Goal: Task Accomplishment & Management: Manage account settings

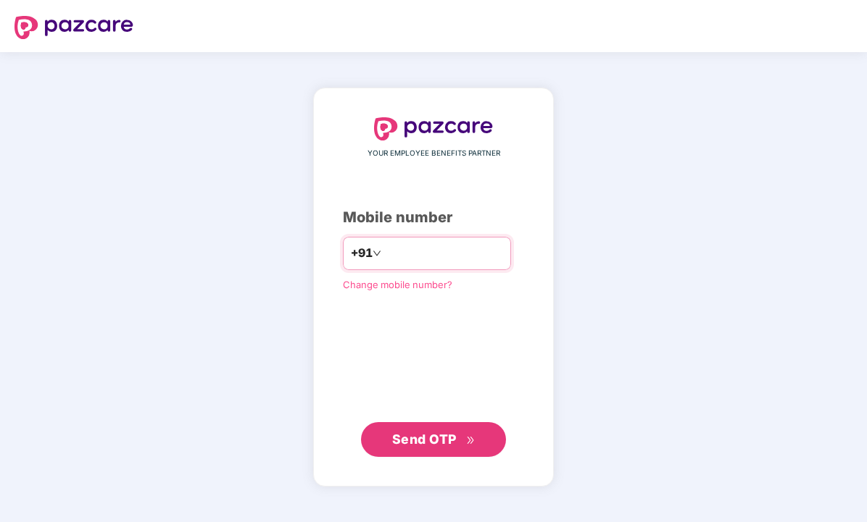
click at [411, 242] on input "number" at bounding box center [443, 253] width 119 height 23
type input "**********"
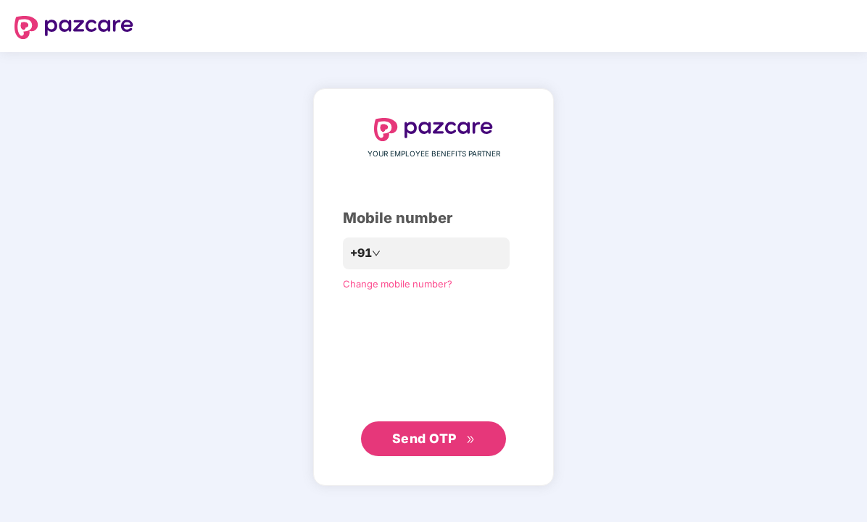
click at [429, 431] on span "Send OTP" at bounding box center [424, 438] width 64 height 15
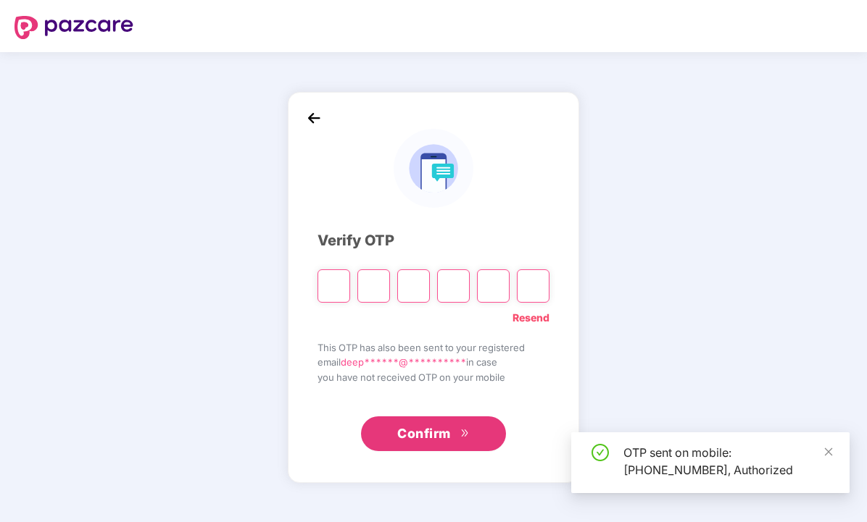
click at [336, 279] on input "Please enter verification code. Digit 1" at bounding box center [333, 286] width 33 height 33
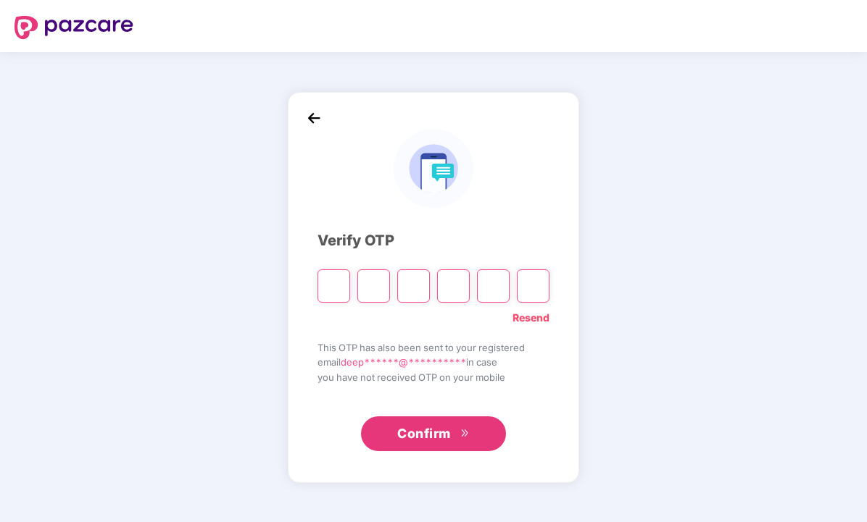
type input "*"
click at [382, 281] on input "Digit 2" at bounding box center [373, 286] width 33 height 33
type input "*"
click at [414, 277] on input "Digit 3" at bounding box center [413, 286] width 33 height 33
type input "*"
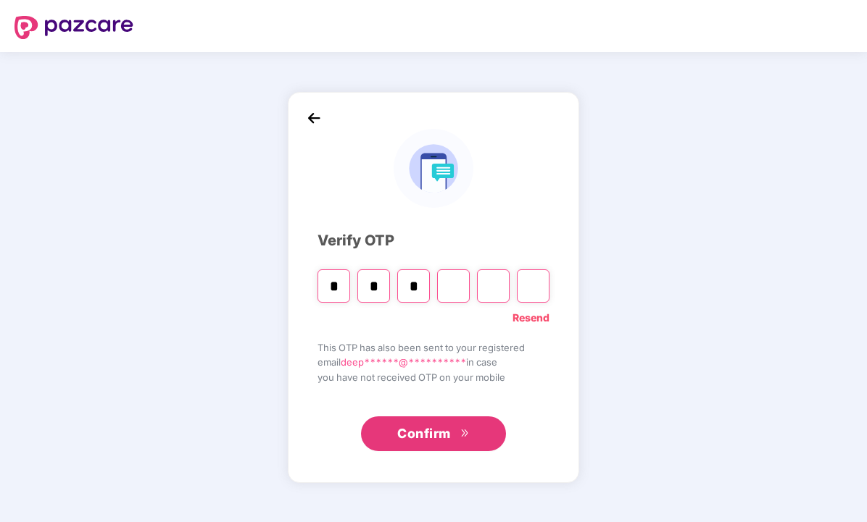
click at [458, 289] on input "Digit 4" at bounding box center [453, 286] width 33 height 33
type input "*"
click at [492, 288] on input "Digit 5" at bounding box center [493, 286] width 33 height 33
type input "*"
click at [529, 285] on input "Digit 6" at bounding box center [533, 286] width 33 height 33
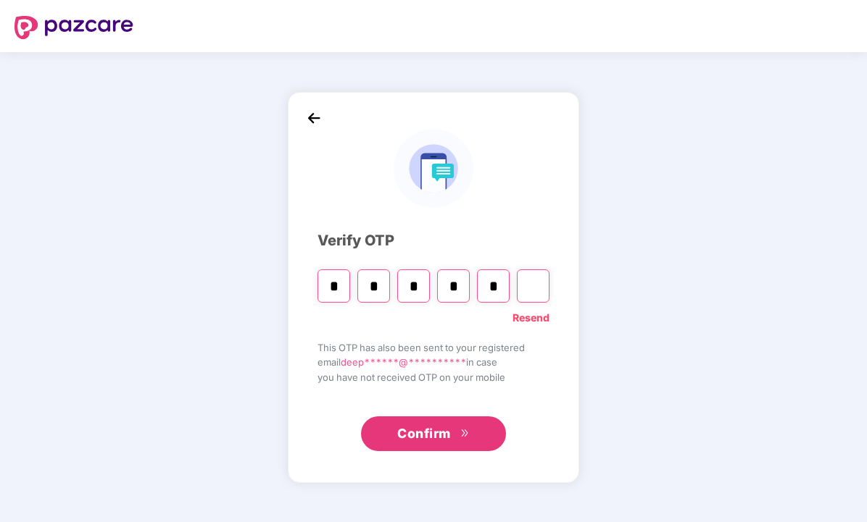
type input "*"
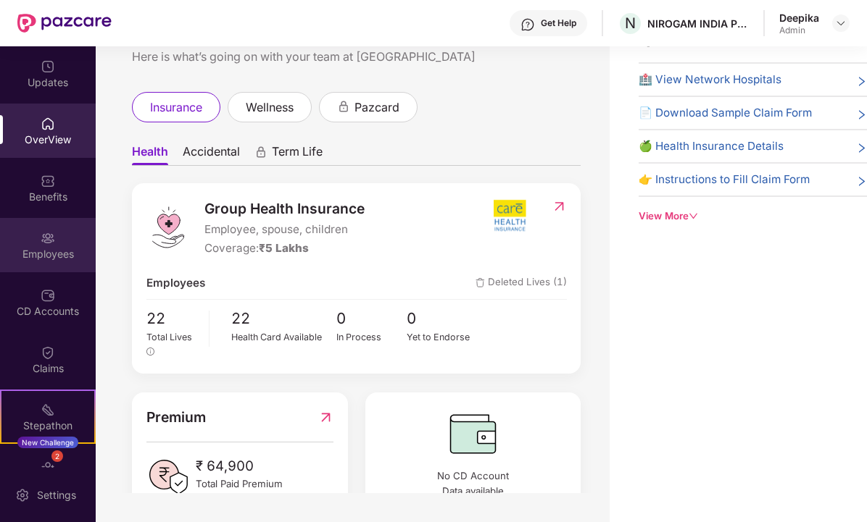
click at [38, 251] on div "Employees" at bounding box center [48, 254] width 96 height 14
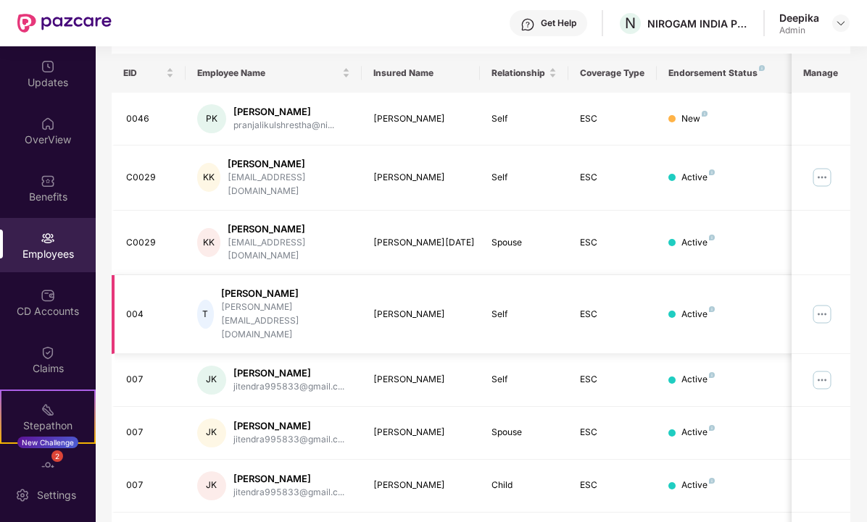
scroll to position [328, 0]
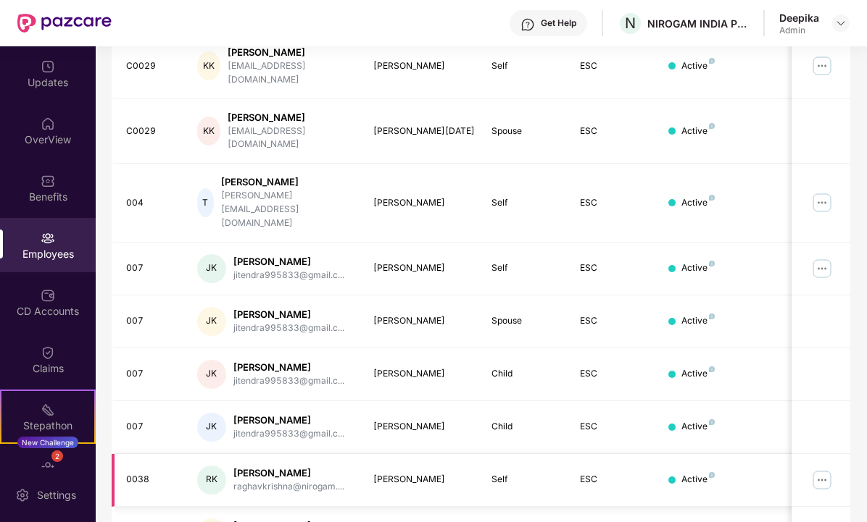
click at [816, 469] on img at bounding box center [821, 480] width 23 height 23
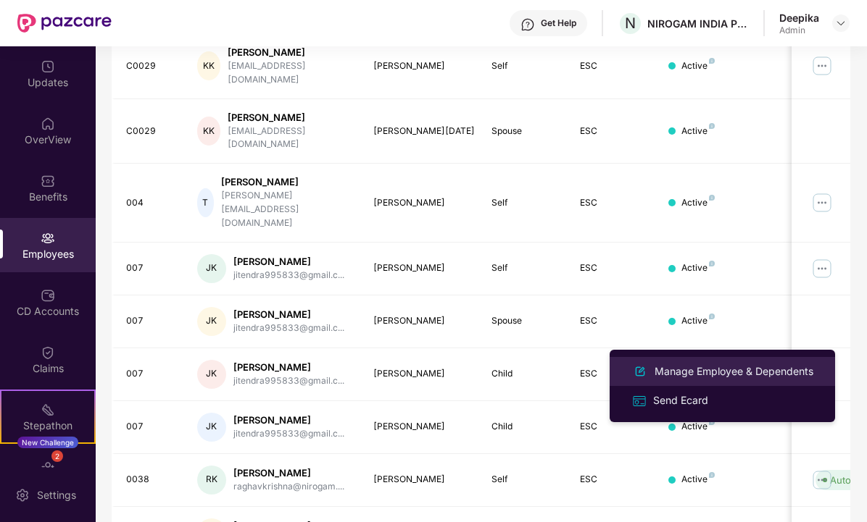
click at [694, 375] on div "Manage Employee & Dependents" at bounding box center [733, 372] width 164 height 16
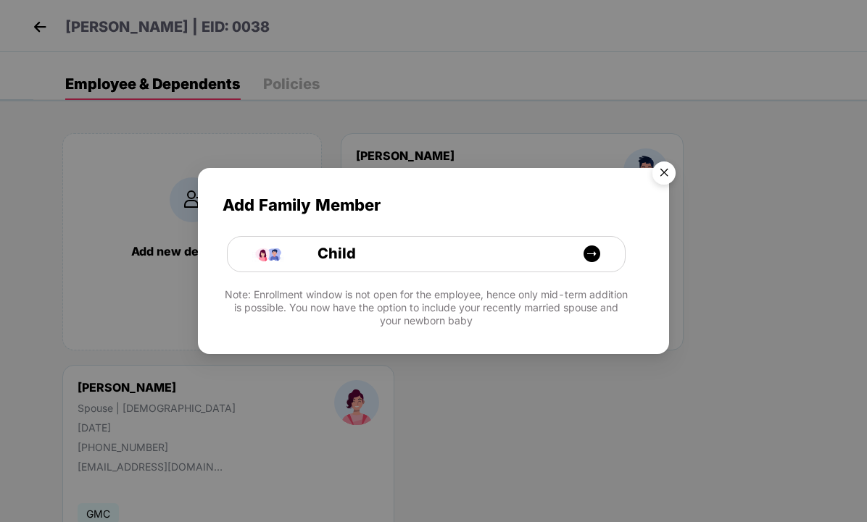
click at [665, 174] on img "Close" at bounding box center [663, 175] width 41 height 41
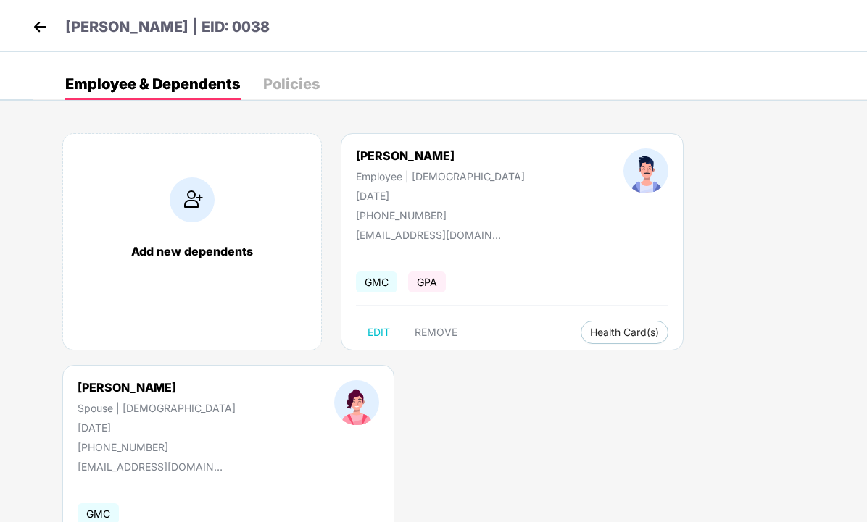
scroll to position [96, 0]
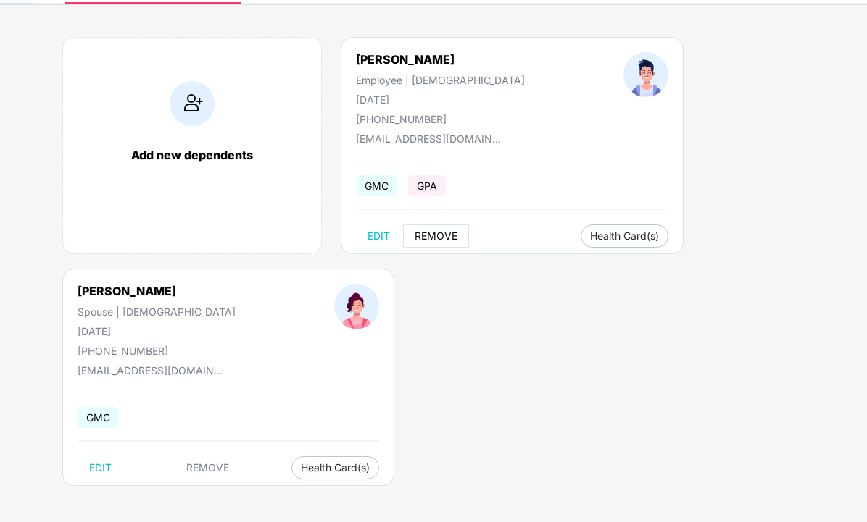
click at [430, 233] on span "REMOVE" at bounding box center [436, 236] width 43 height 12
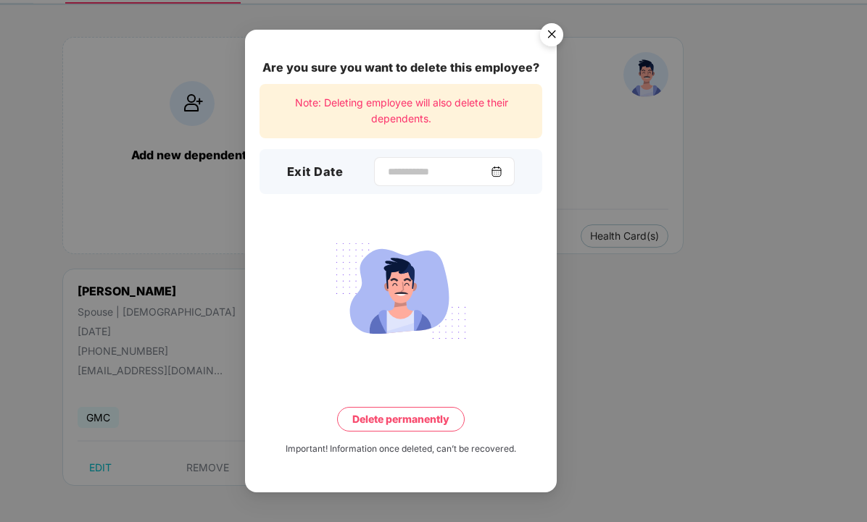
click at [386, 170] on input at bounding box center [438, 171] width 104 height 15
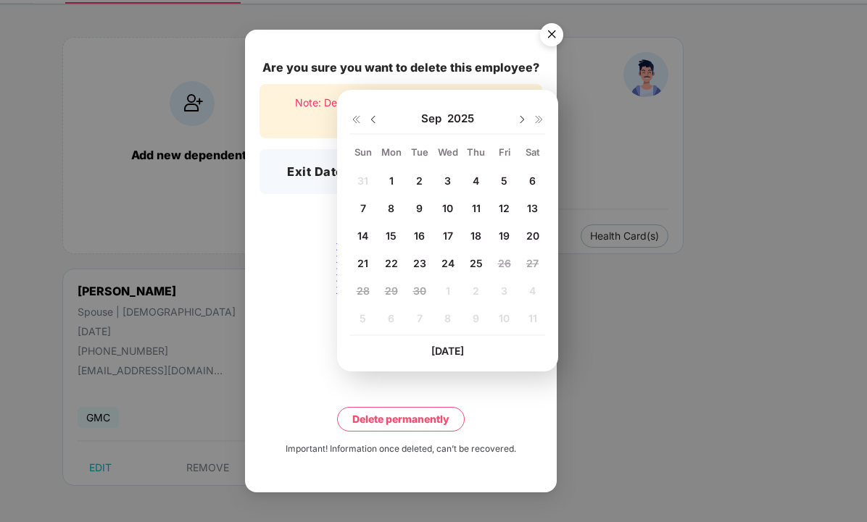
click at [390, 180] on span "1" at bounding box center [391, 181] width 4 height 12
type input "**********"
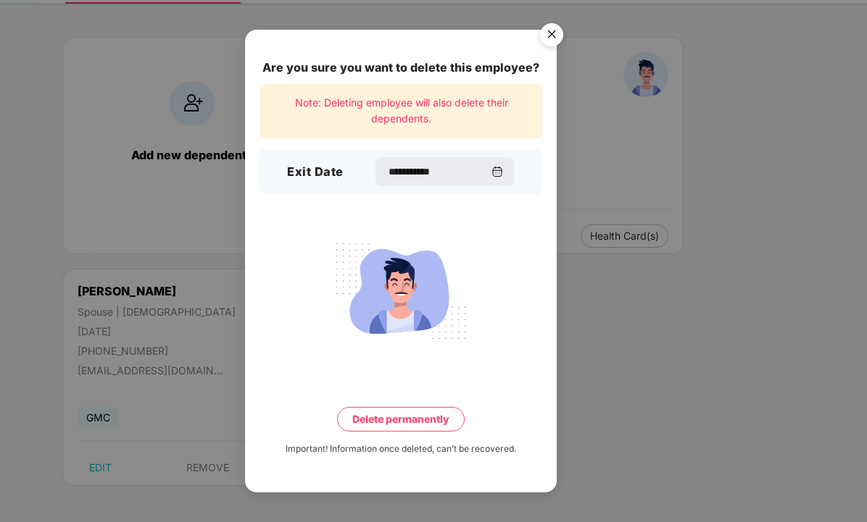
click at [411, 413] on button "Delete permanently" at bounding box center [401, 419] width 128 height 25
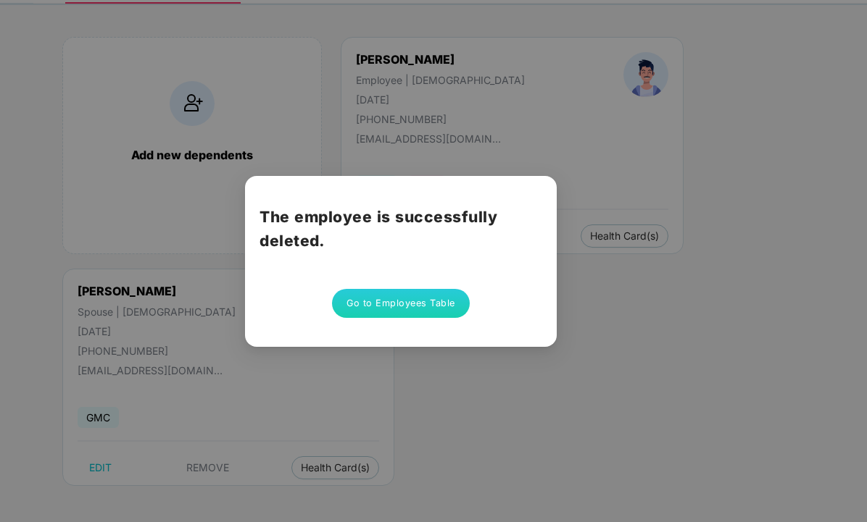
click at [409, 301] on button "Go to Employees Table" at bounding box center [401, 303] width 138 height 29
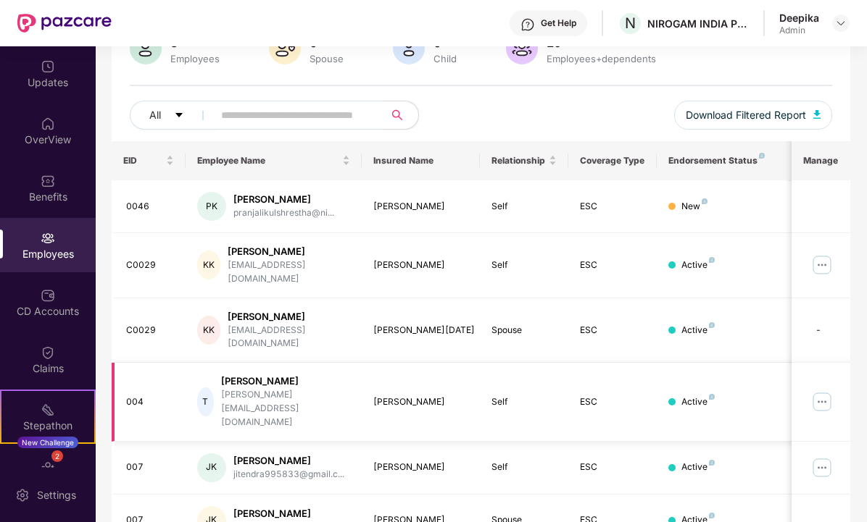
scroll to position [375, 0]
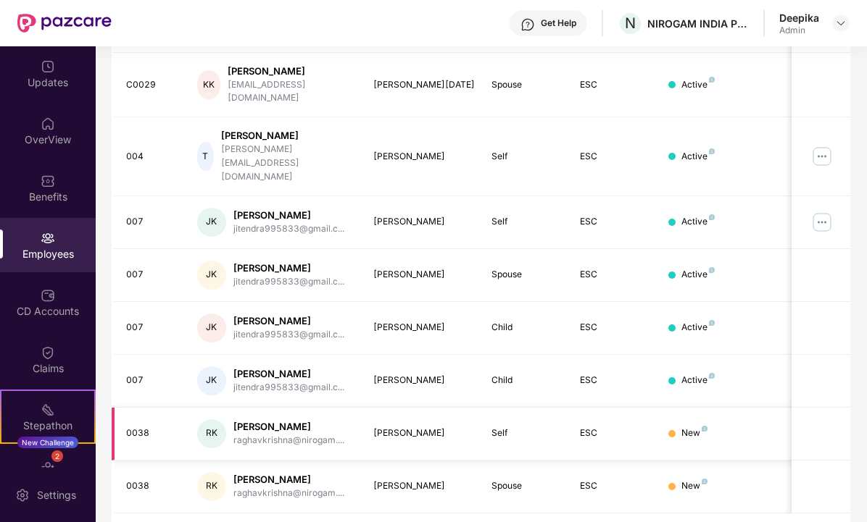
click at [138, 427] on div "0038" at bounding box center [150, 434] width 48 height 14
click at [243, 420] on div "[PERSON_NAME]" at bounding box center [288, 427] width 111 height 14
click at [211, 420] on div "RK" at bounding box center [211, 434] width 29 height 29
